Goal: Register for event/course

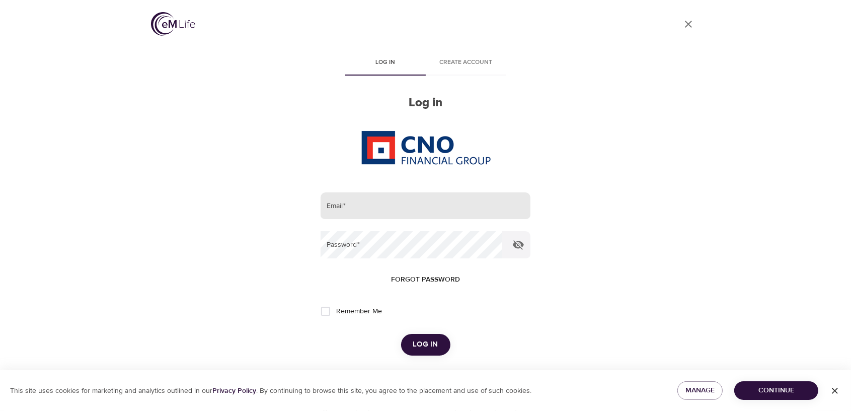
click at [356, 207] on input "email" at bounding box center [425, 205] width 209 height 27
type input "s"
type input "sabrina.burdett@cnoinc.com"
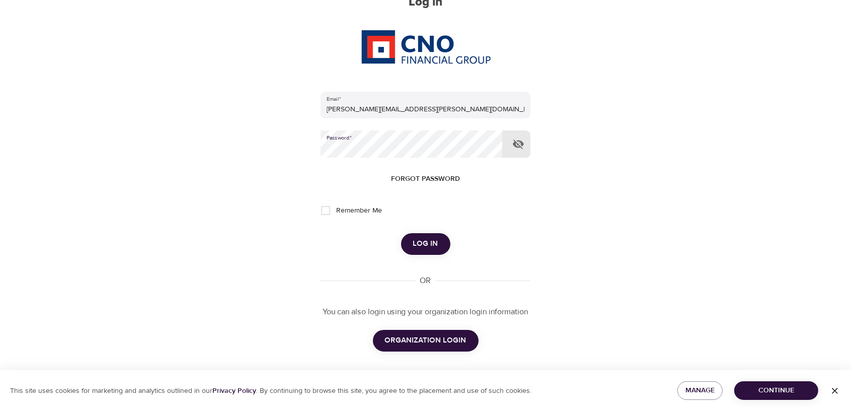
scroll to position [105, 0]
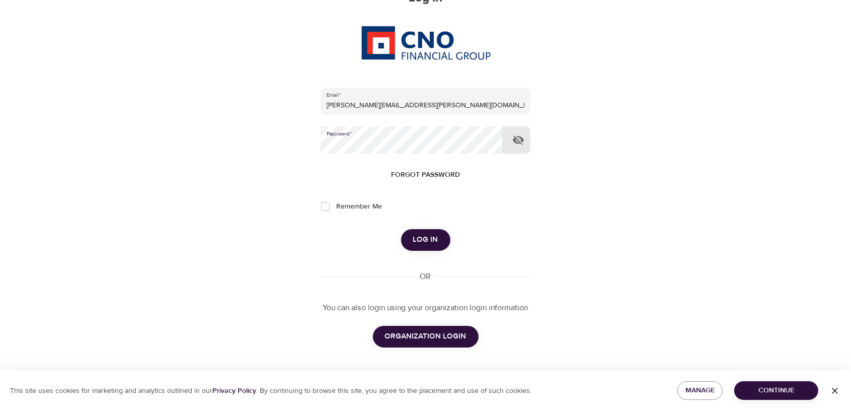
click at [434, 235] on span "Log in" at bounding box center [425, 239] width 25 height 13
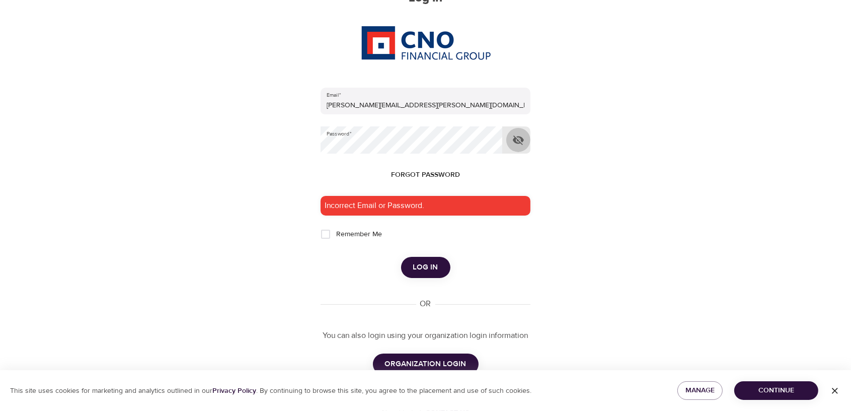
click at [522, 144] on icon "button" at bounding box center [519, 140] width 12 height 12
click at [433, 206] on div "Incorrect Email or Password." at bounding box center [425, 206] width 209 height 20
click at [432, 273] on span "Log in" at bounding box center [425, 267] width 25 height 13
click at [425, 262] on span "Log in" at bounding box center [425, 267] width 25 height 13
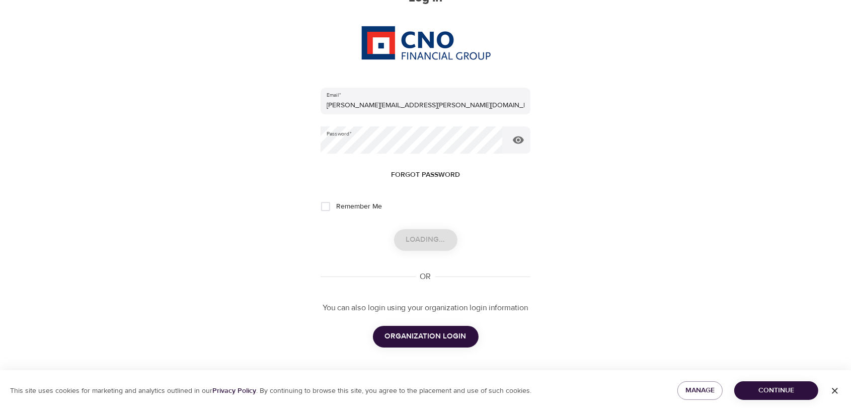
scroll to position [0, 0]
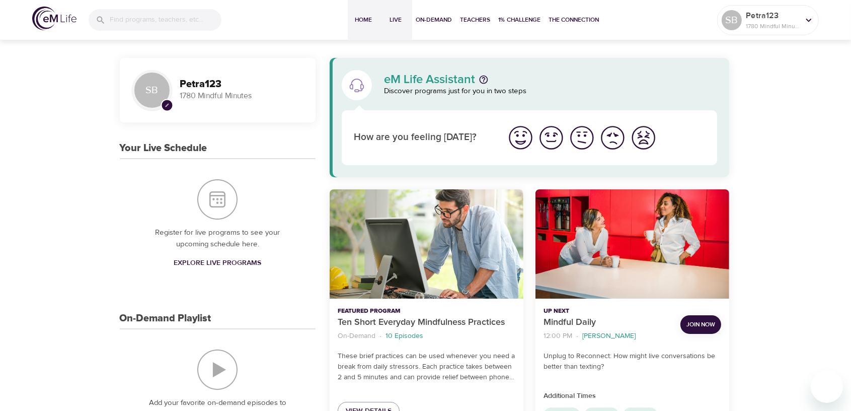
click at [392, 19] on span "Live" at bounding box center [396, 20] width 24 height 11
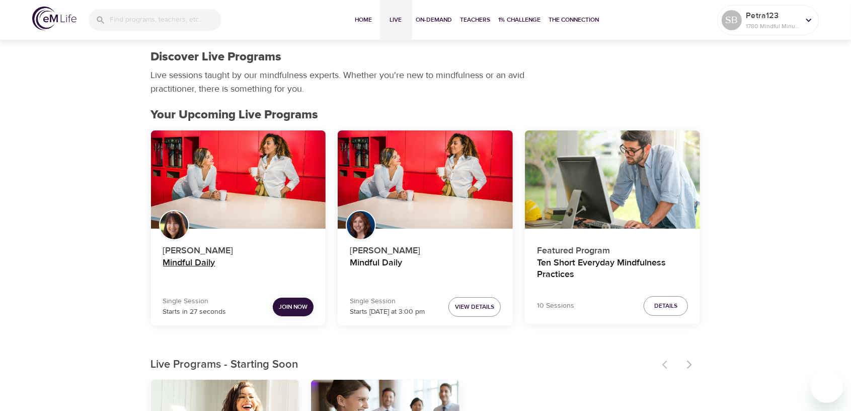
click at [203, 263] on h4 "Mindful Daily" at bounding box center [238, 269] width 151 height 24
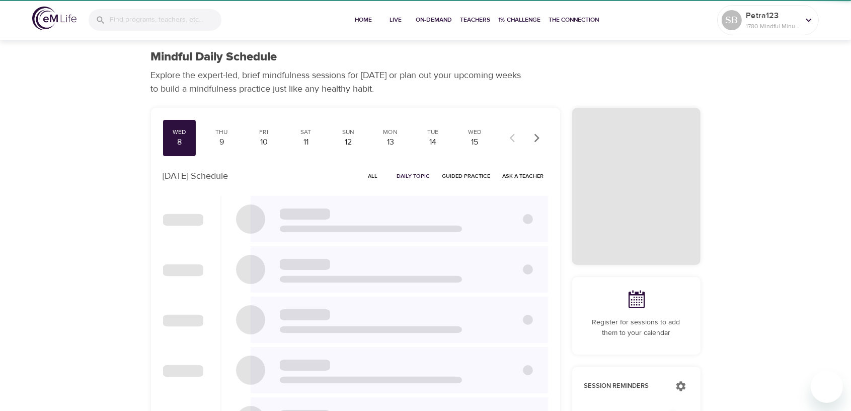
checkbox input "true"
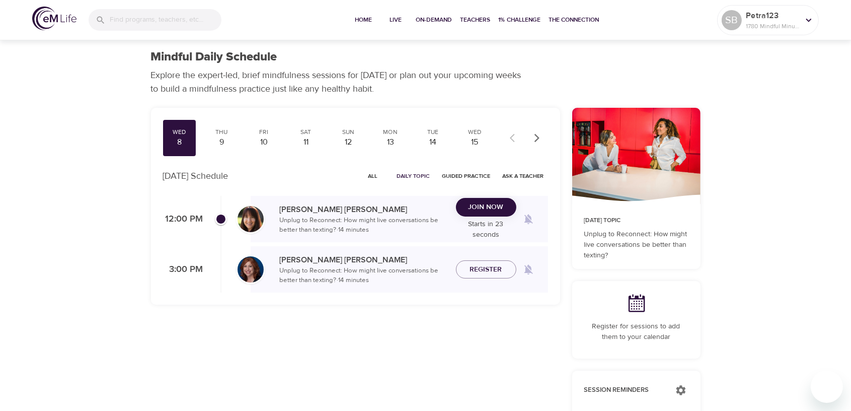
click at [497, 204] on span "Join Now" at bounding box center [486, 207] width 35 height 13
